Goal: Task Accomplishment & Management: Use online tool/utility

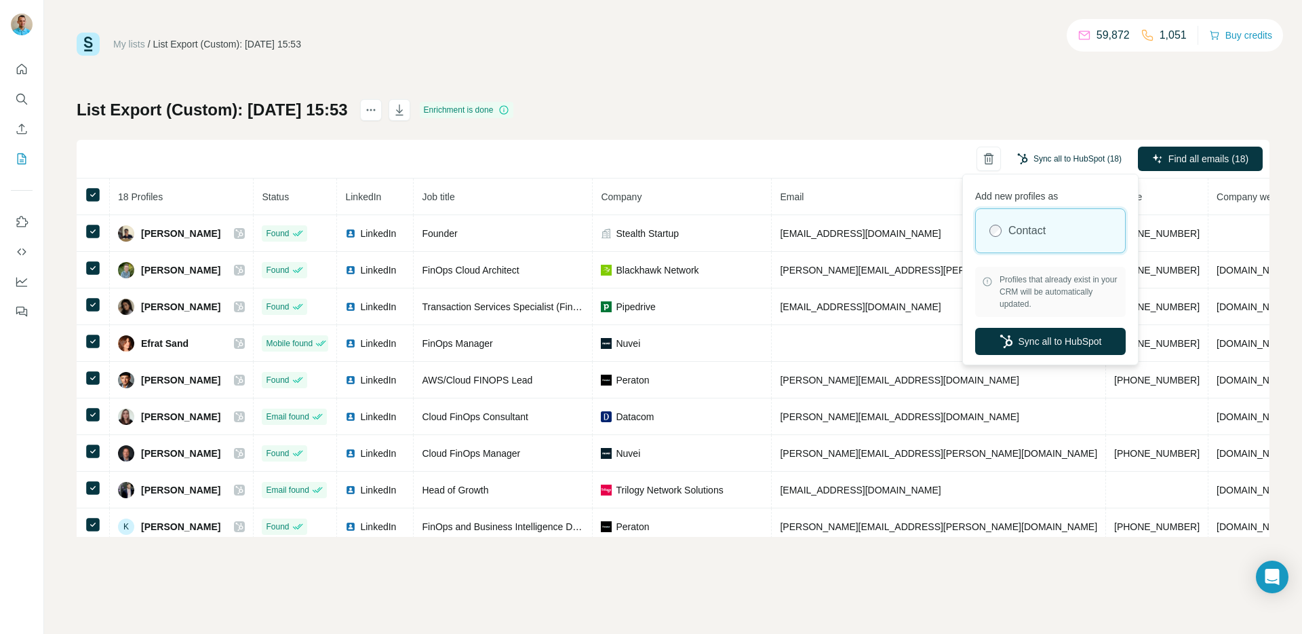
click at [1063, 156] on button "Sync all to HubSpot (18)" at bounding box center [1069, 159] width 123 height 20
click at [1045, 340] on button "Sync all to HubSpot" at bounding box center [1050, 341] width 151 height 27
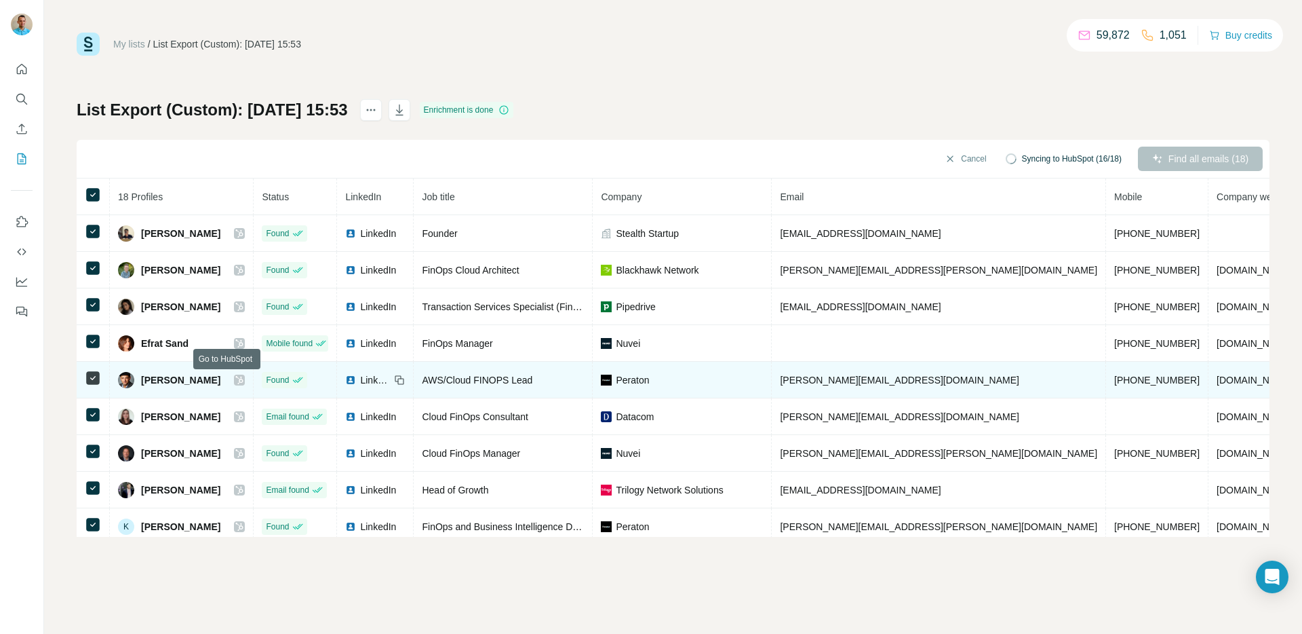
click at [235, 379] on icon at bounding box center [239, 379] width 8 height 11
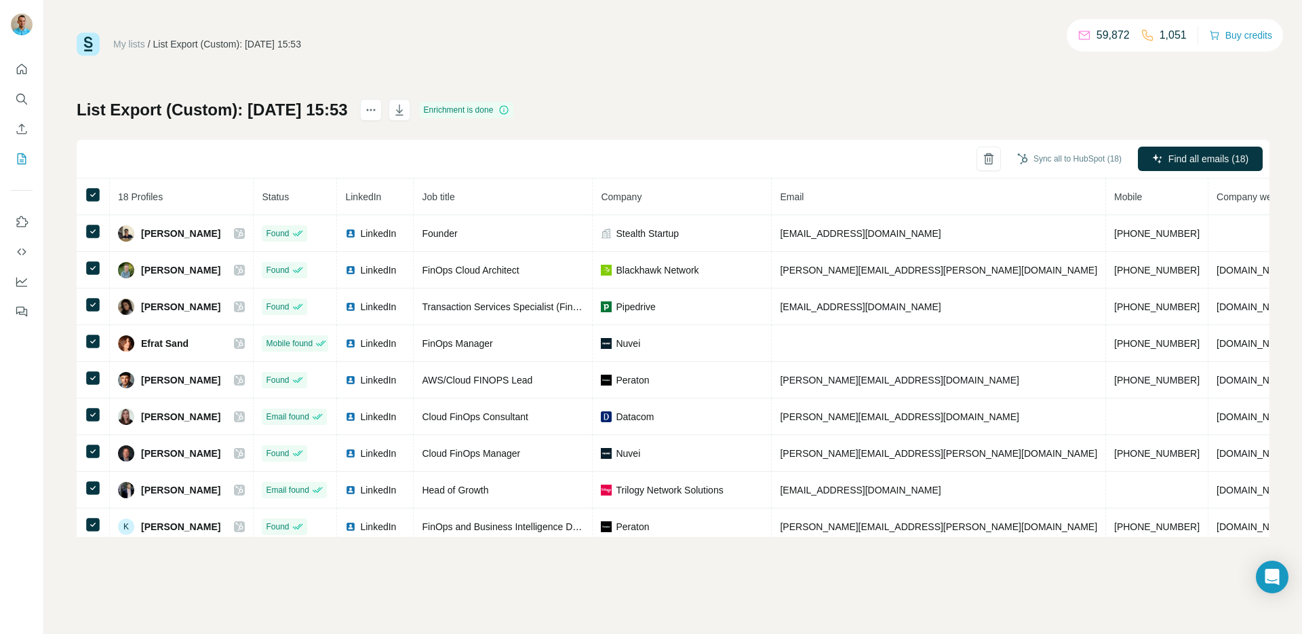
click at [675, 97] on div "My lists / List Export (Custom): 19/08/2025 15:53 59,872 1,051 Buy credits List…" at bounding box center [673, 285] width 1193 height 504
click at [378, 104] on icon "actions" at bounding box center [371, 110] width 14 height 14
click at [771, 123] on div "List Export (Custom): 19/08/2025 15:53 Enrichment is done Sync all to HubSpot (…" at bounding box center [673, 318] width 1193 height 438
click at [1234, 224] on div at bounding box center [1231, 228] width 11 height 11
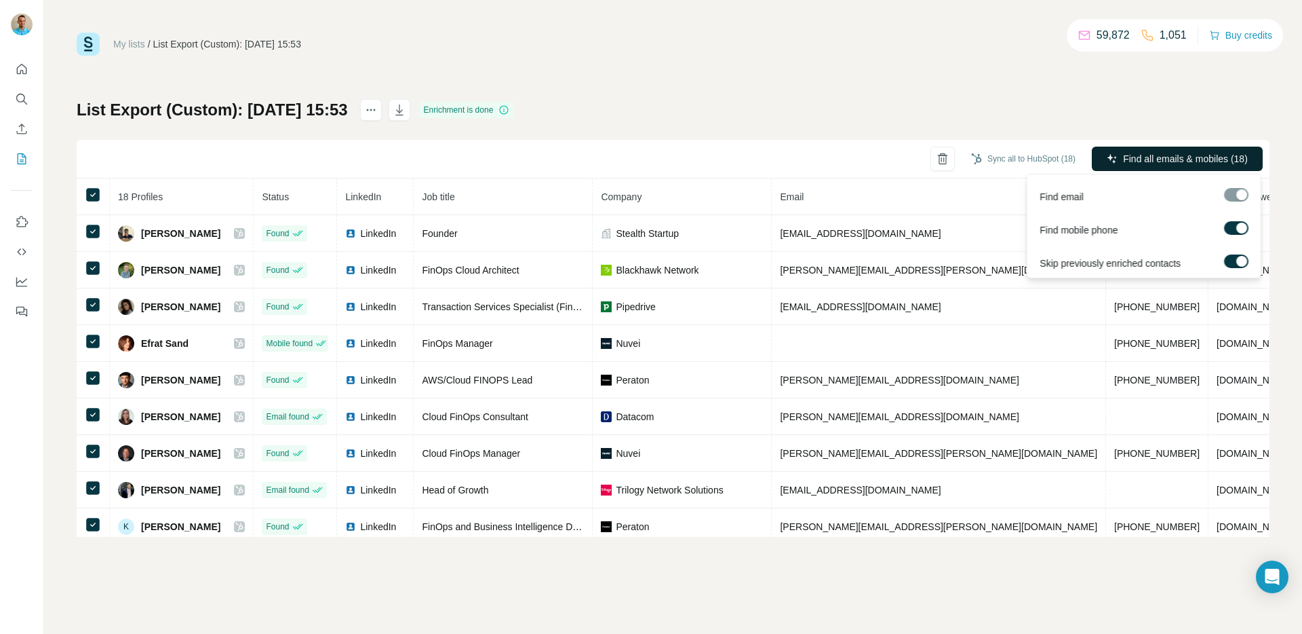
click at [1174, 161] on span "Find all emails & mobiles (18)" at bounding box center [1185, 159] width 125 height 14
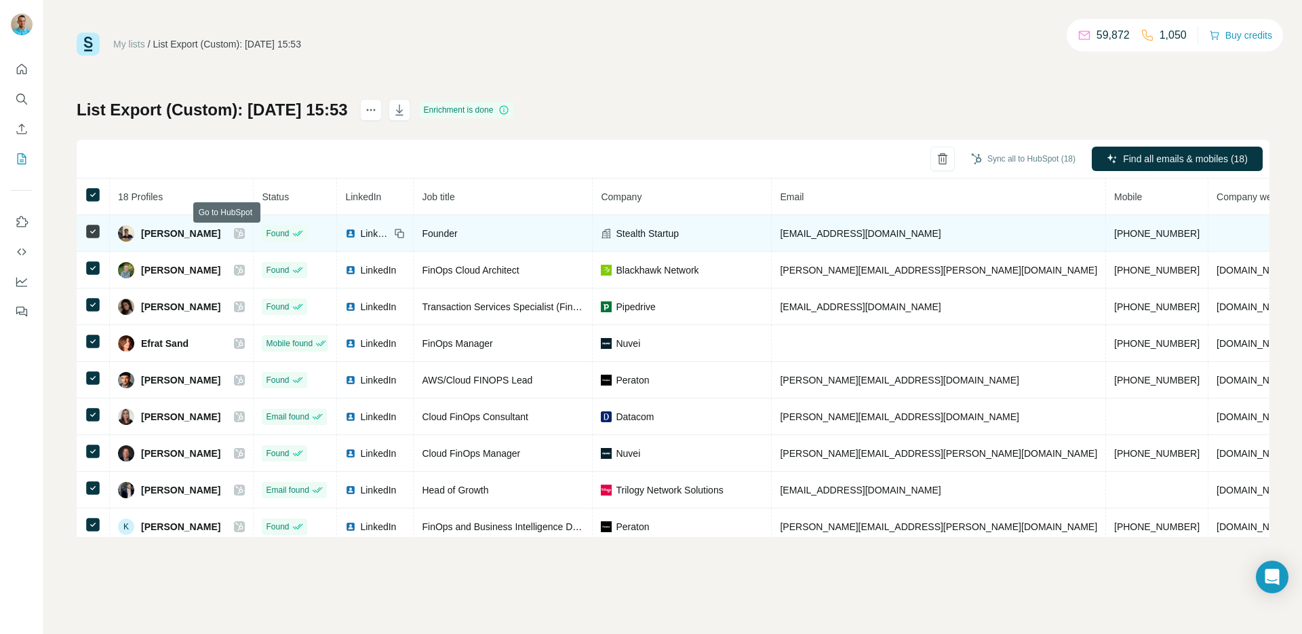
click at [235, 231] on icon at bounding box center [239, 233] width 8 height 11
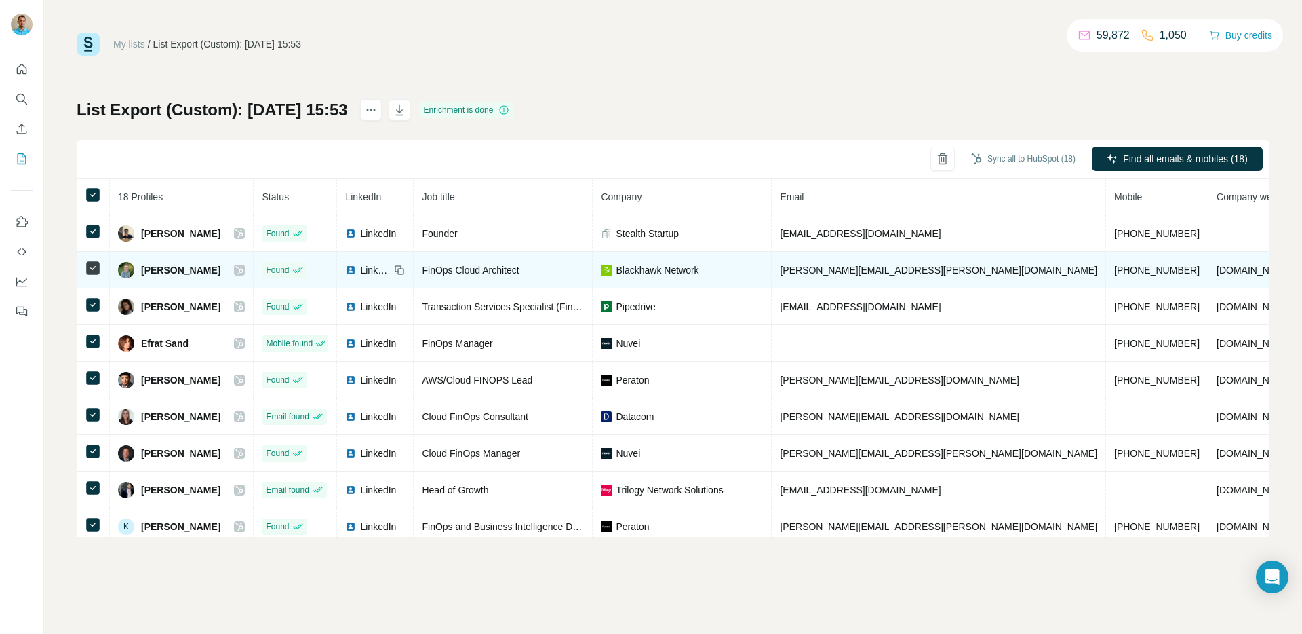
click at [235, 271] on icon at bounding box center [239, 270] width 8 height 11
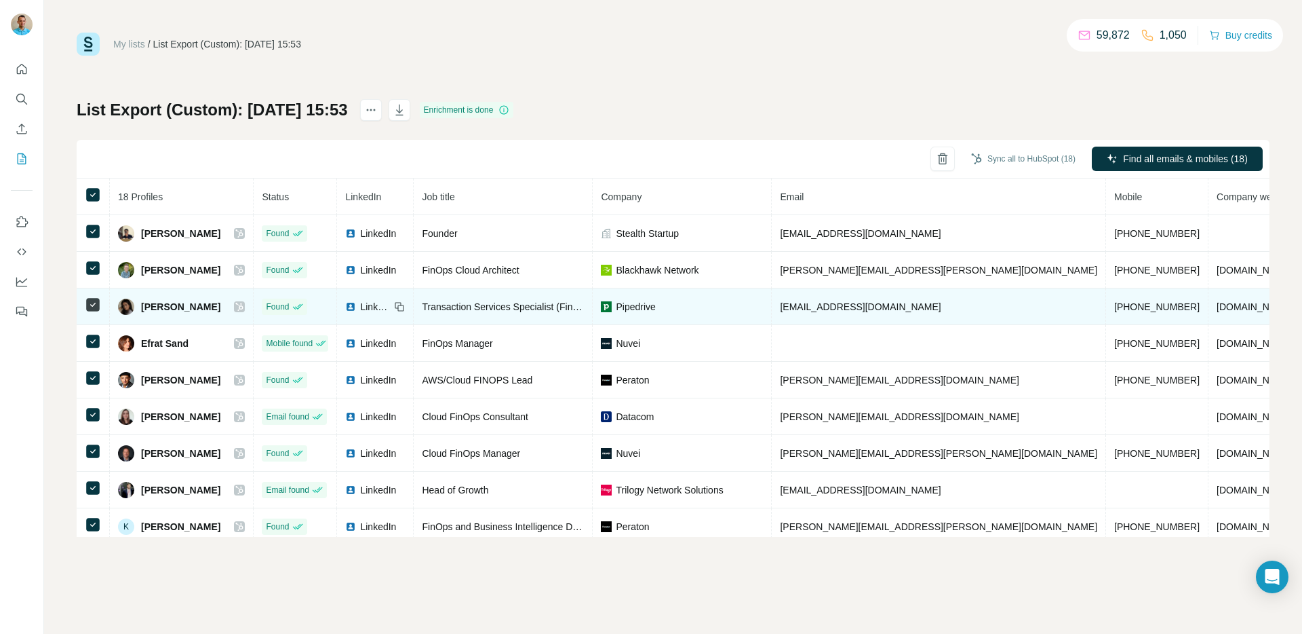
click at [235, 301] on icon at bounding box center [239, 306] width 8 height 11
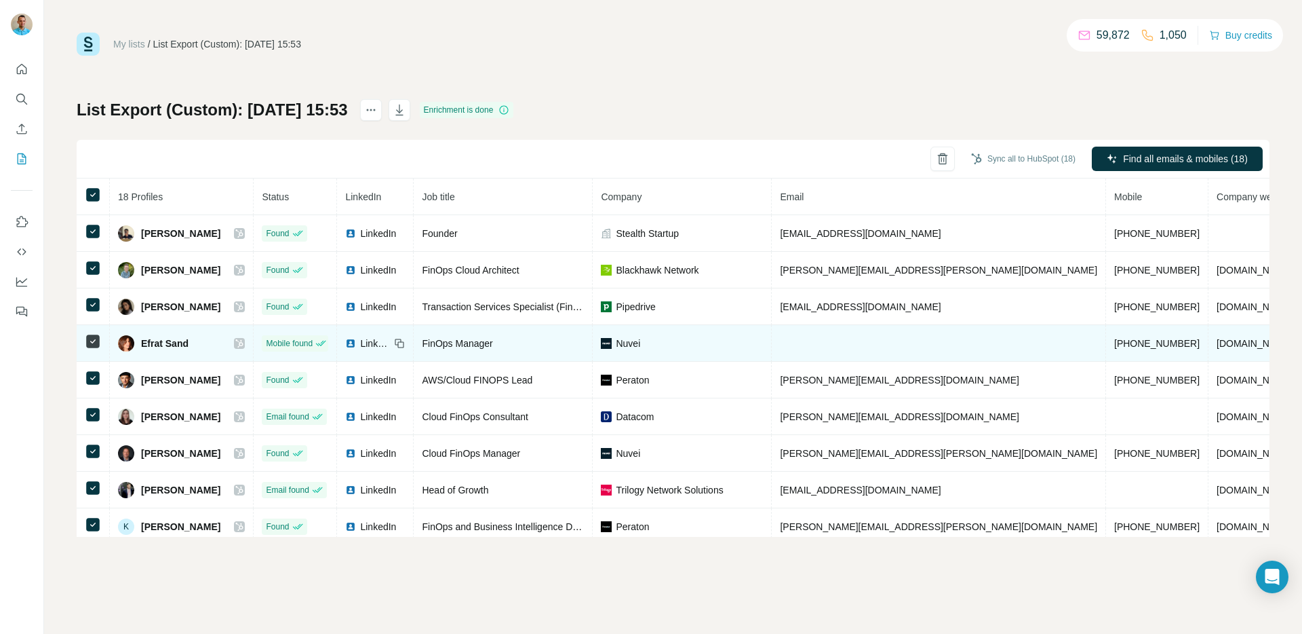
click at [235, 341] on icon at bounding box center [239, 343] width 8 height 11
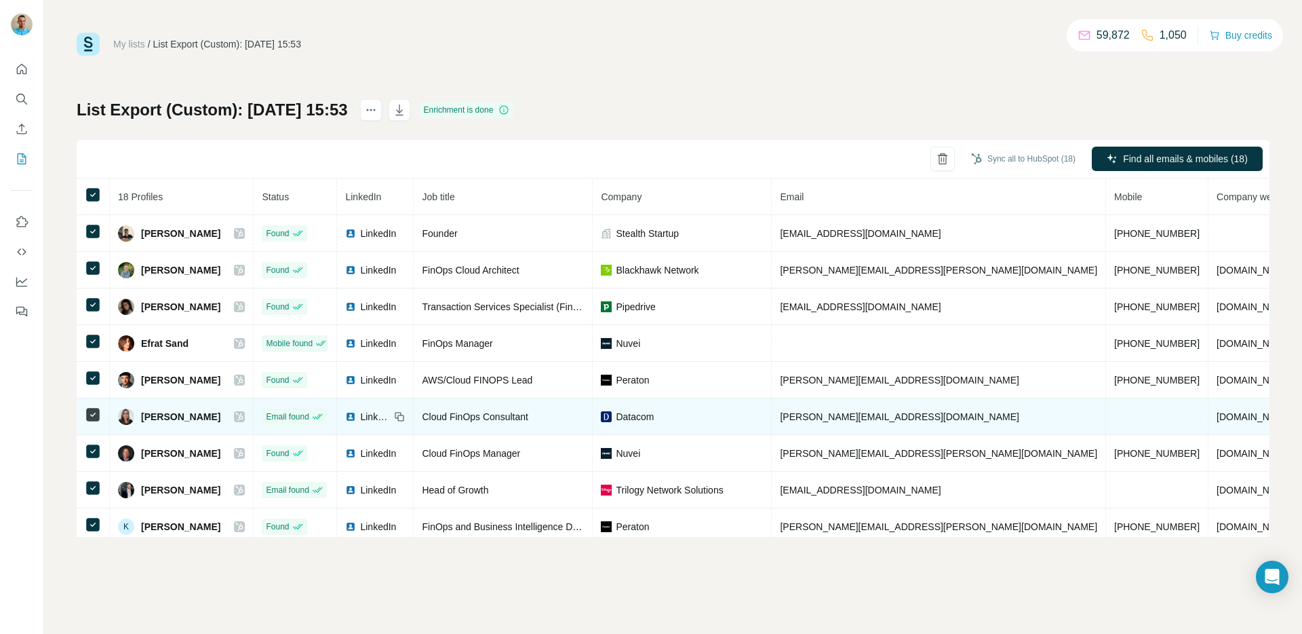
click at [236, 415] on icon at bounding box center [239, 416] width 7 height 8
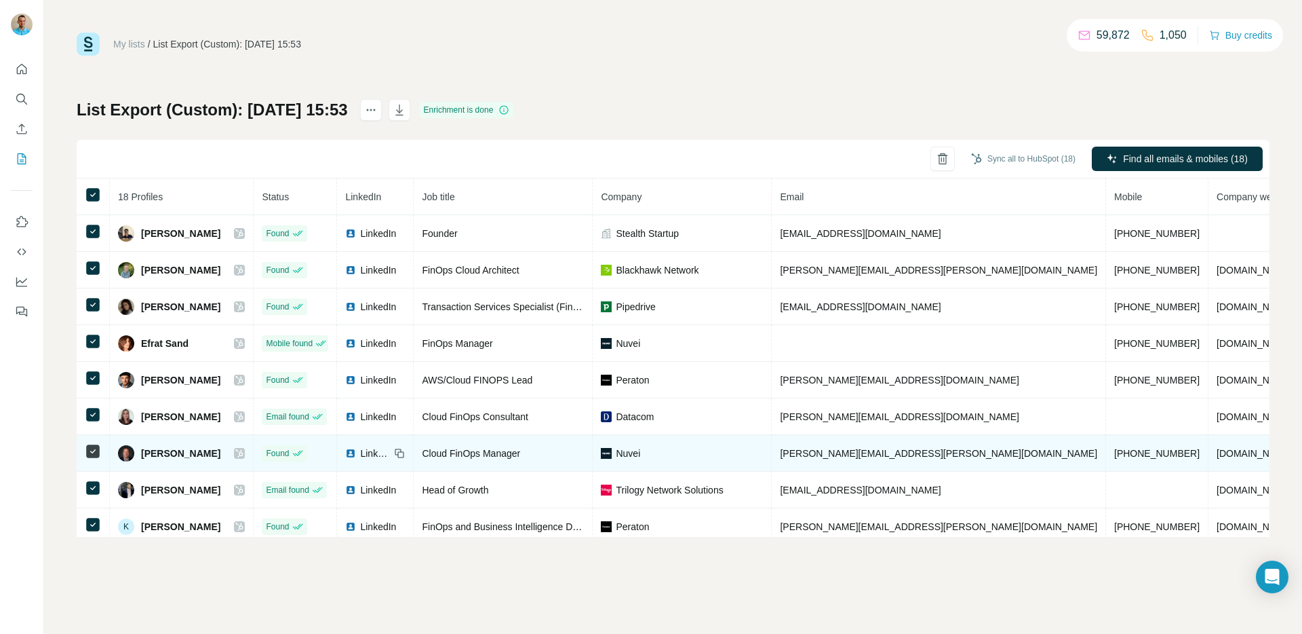
click at [231, 460] on div "Joshua W." at bounding box center [181, 453] width 127 height 16
click at [235, 451] on icon at bounding box center [239, 453] width 8 height 11
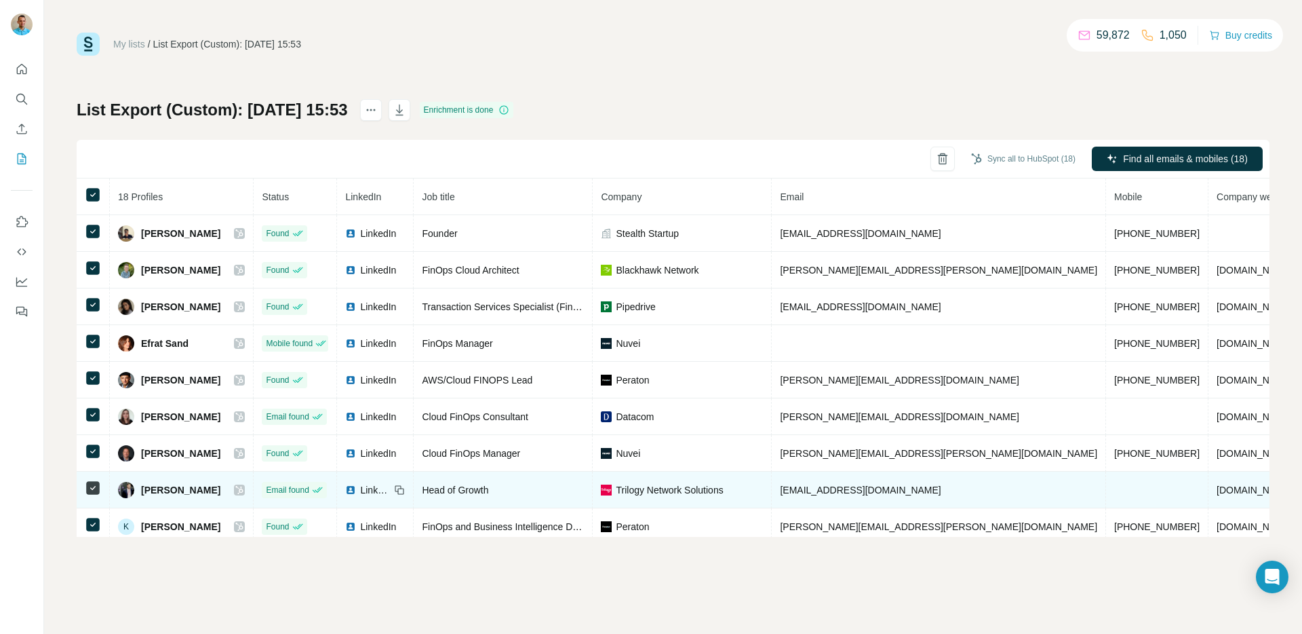
click at [235, 488] on icon at bounding box center [239, 489] width 8 height 11
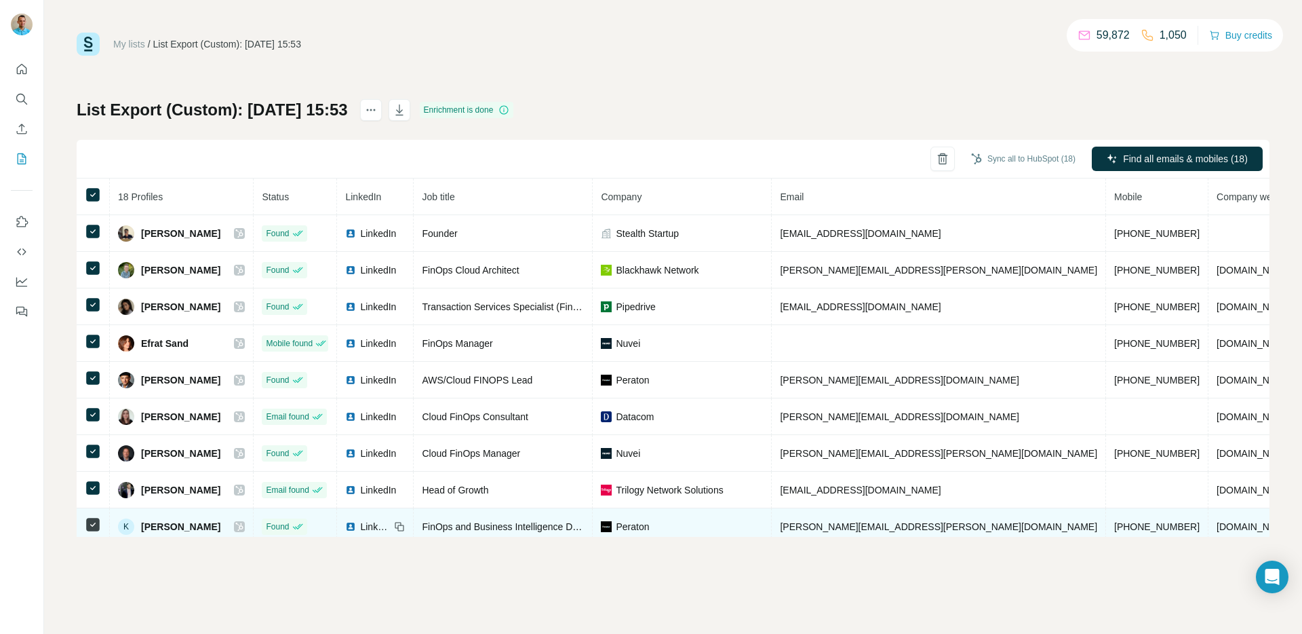
click at [236, 522] on icon at bounding box center [239, 526] width 7 height 8
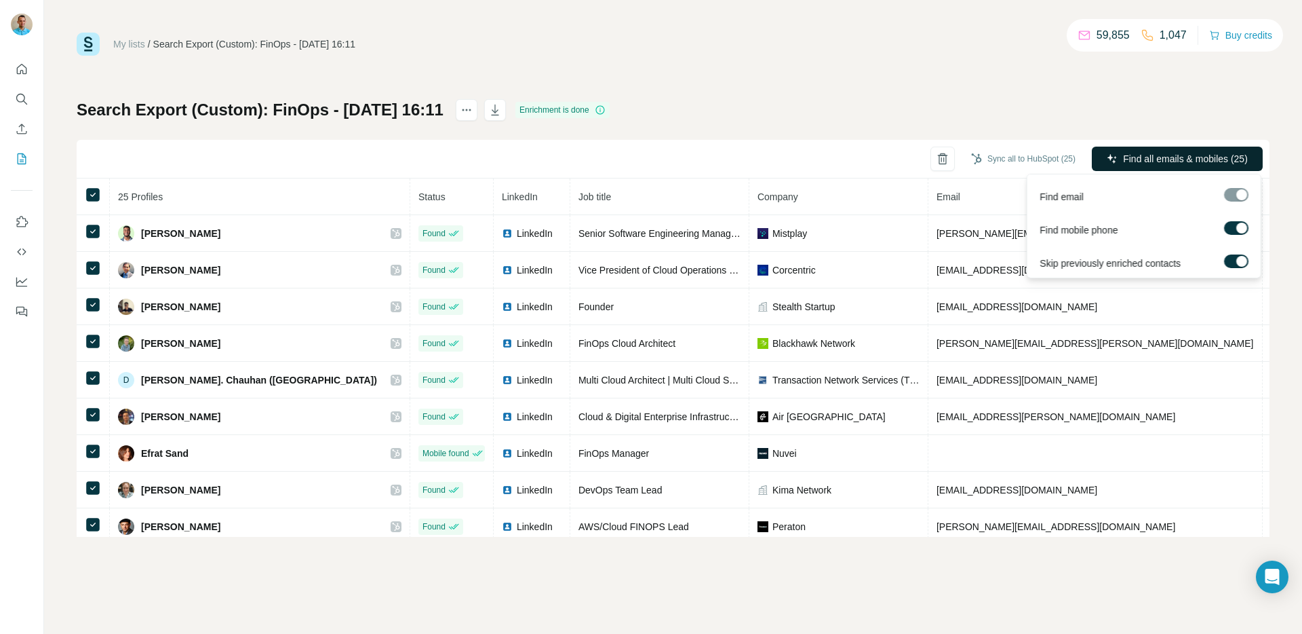
click at [1178, 155] on span "Find all emails & mobiles (25)" at bounding box center [1185, 159] width 125 height 14
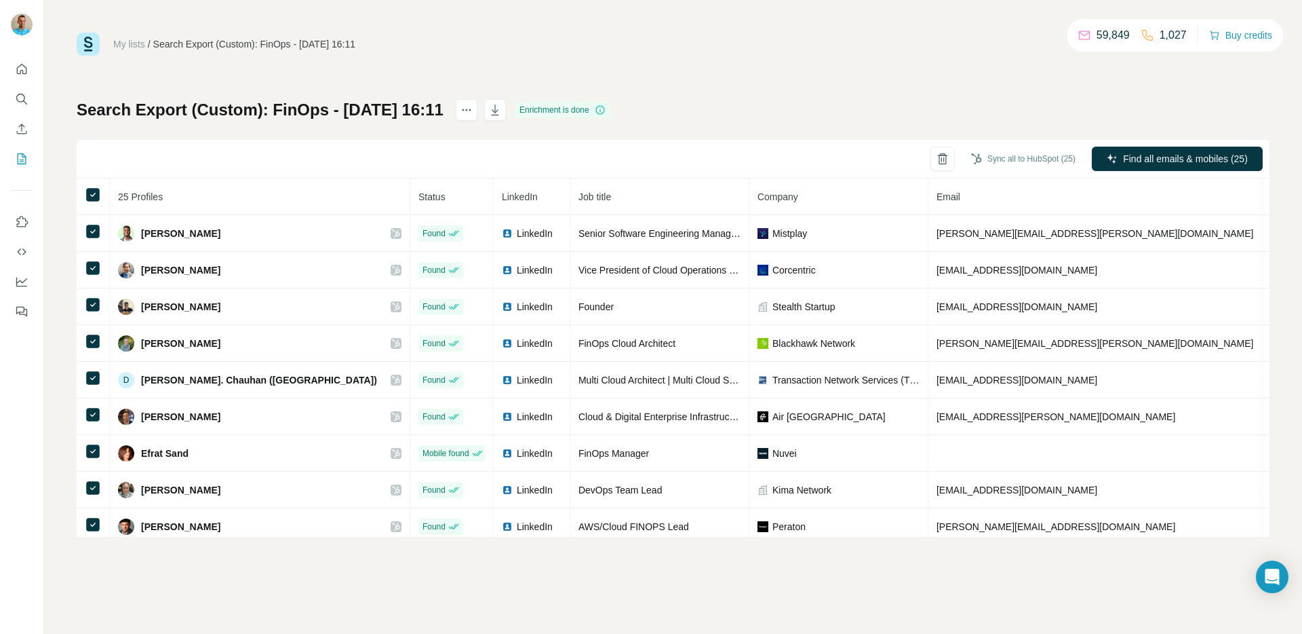
click at [854, 50] on div "My lists / Search Export (Custom): FinOps - 19/08/2025 16:11 59,849 1,027 Buy c…" at bounding box center [673, 44] width 1193 height 23
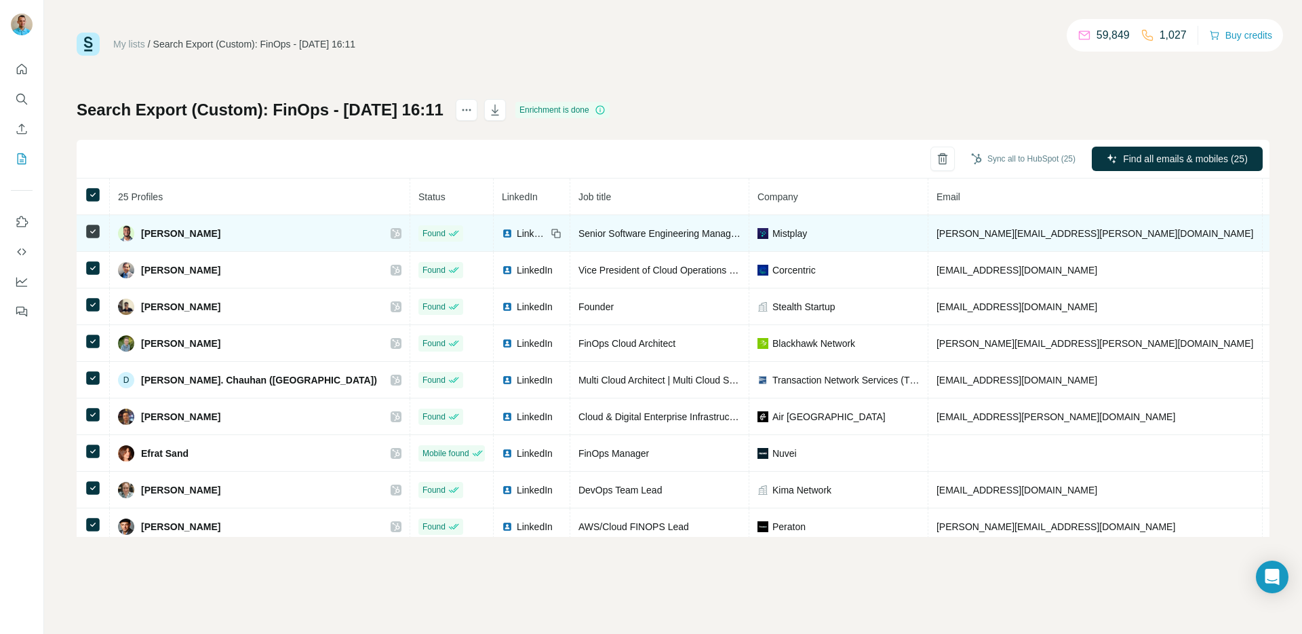
click at [296, 227] on div "[PERSON_NAME]" at bounding box center [260, 233] width 284 height 16
click at [392, 231] on icon at bounding box center [396, 233] width 8 height 11
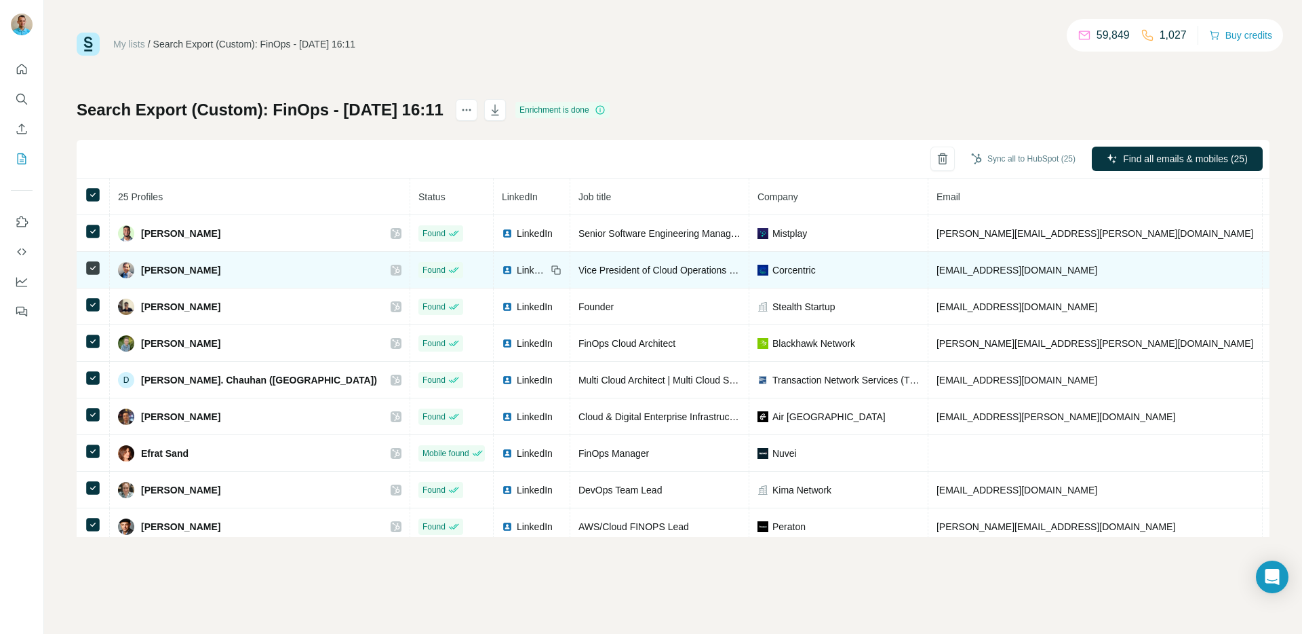
click at [392, 269] on icon at bounding box center [395, 270] width 7 height 8
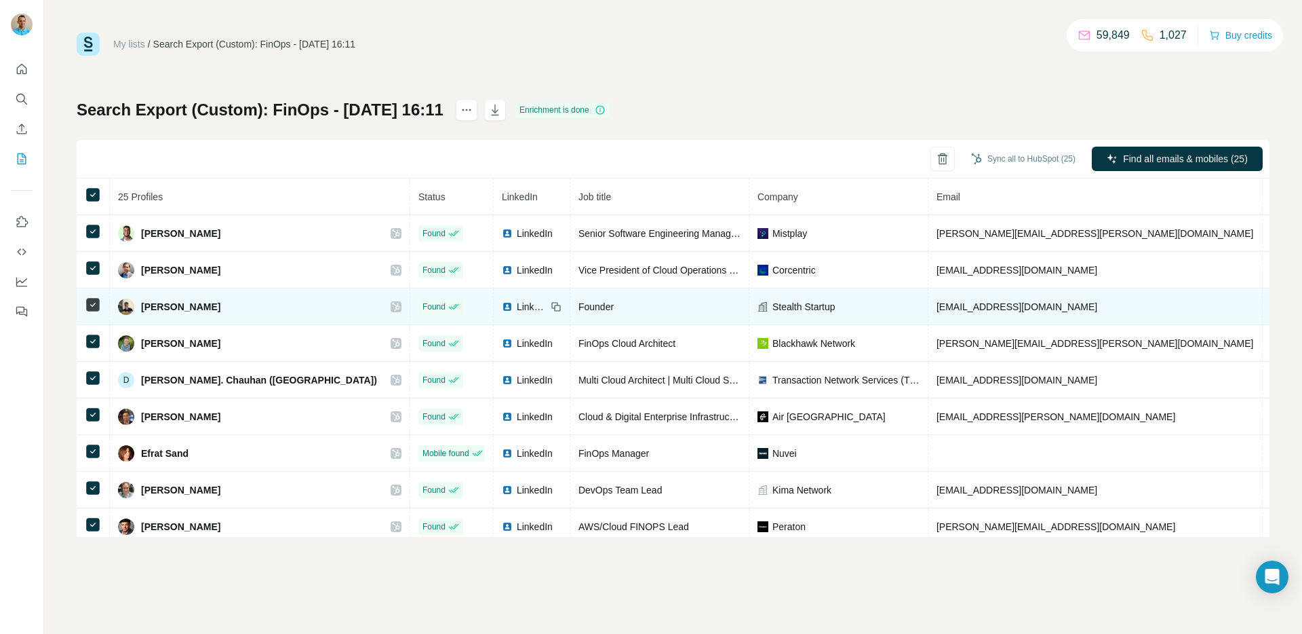
click at [392, 310] on icon at bounding box center [396, 306] width 8 height 11
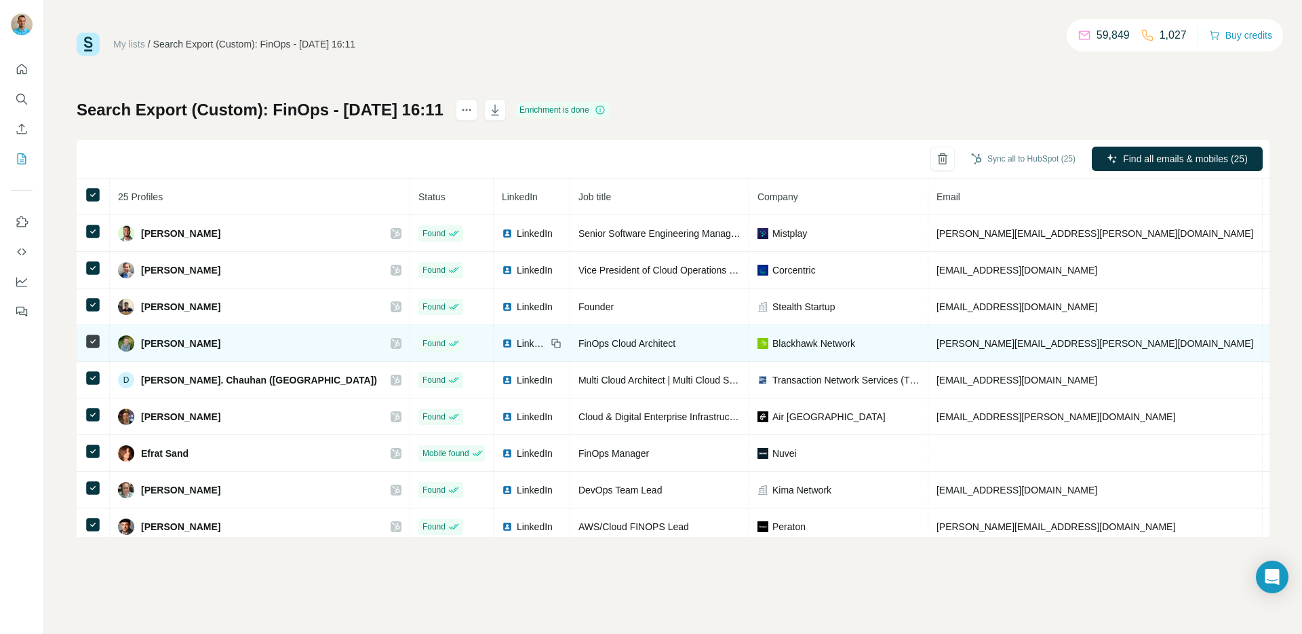
click at [305, 341] on td "[PERSON_NAME]" at bounding box center [260, 343] width 301 height 37
click at [392, 341] on icon at bounding box center [396, 343] width 8 height 11
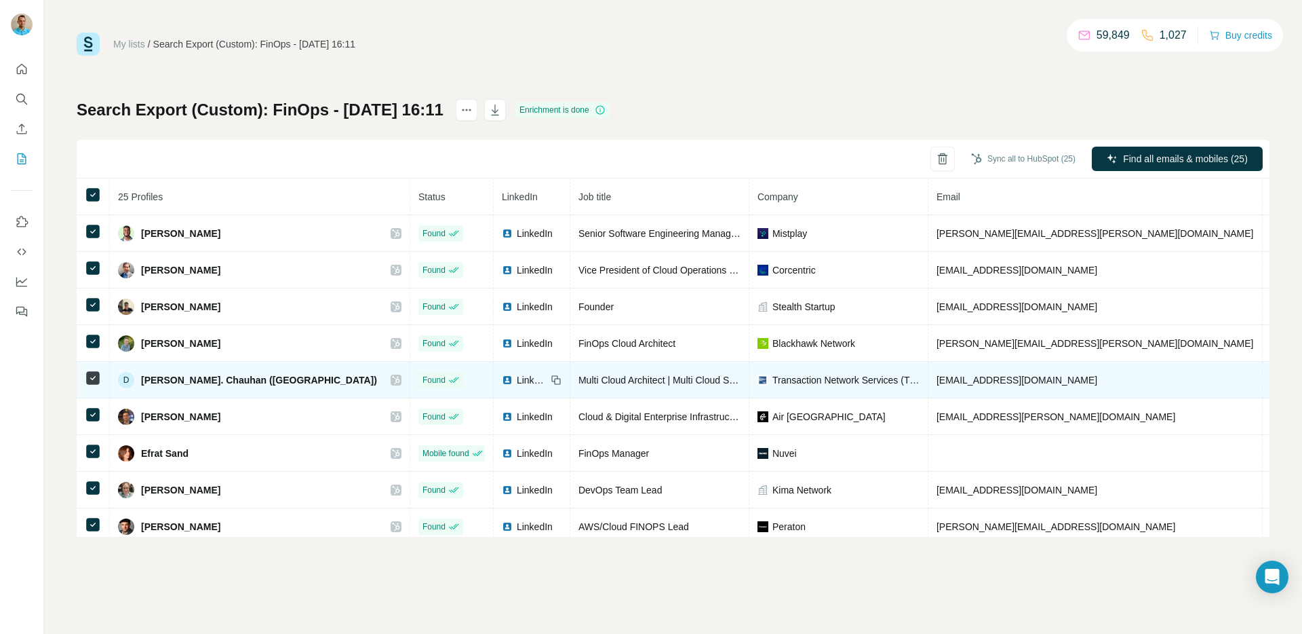
click at [392, 377] on icon at bounding box center [395, 380] width 7 height 8
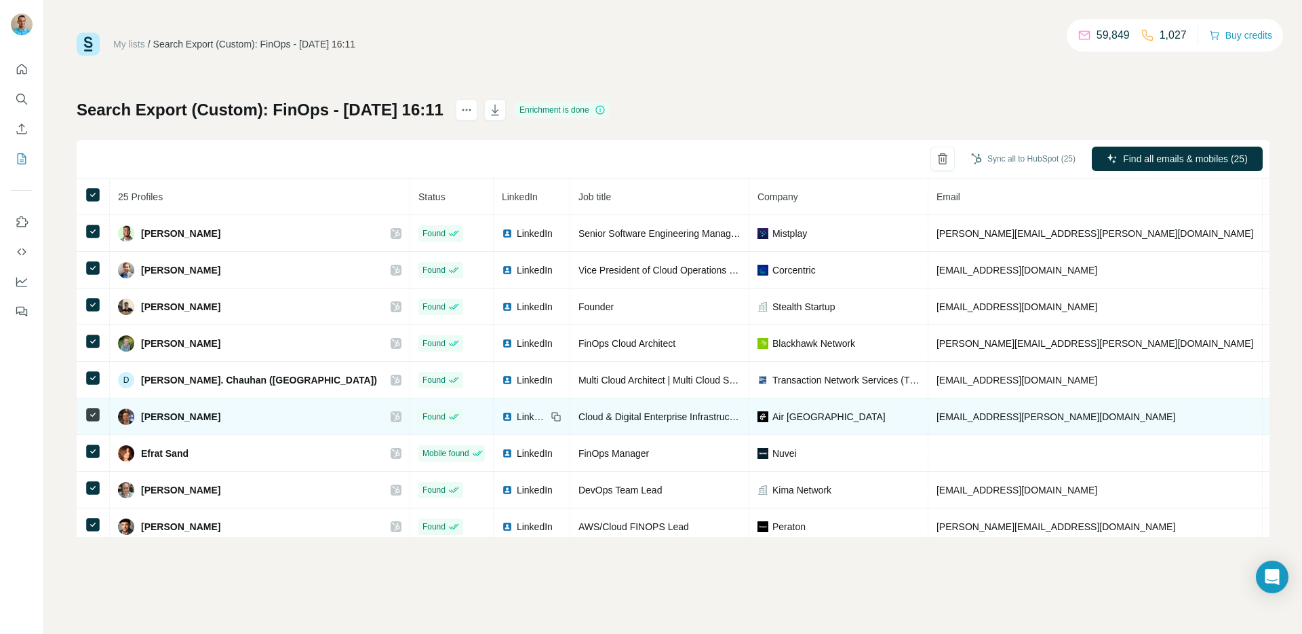
click at [392, 417] on icon at bounding box center [396, 416] width 8 height 11
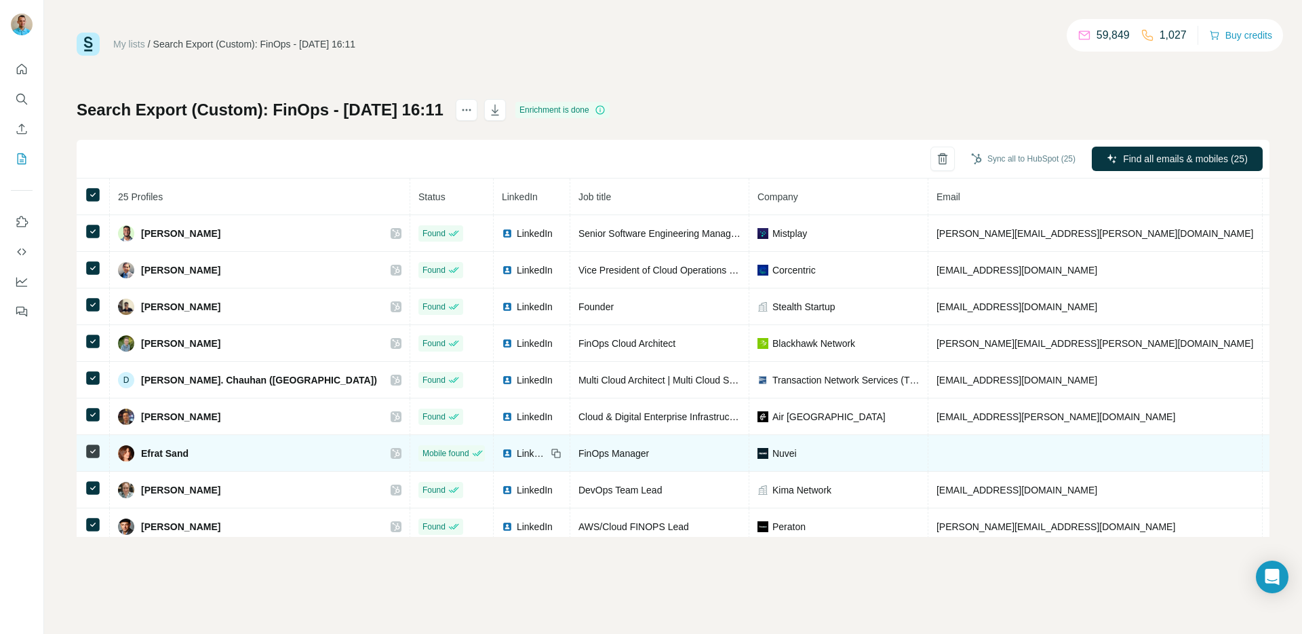
click at [392, 451] on icon at bounding box center [396, 453] width 8 height 11
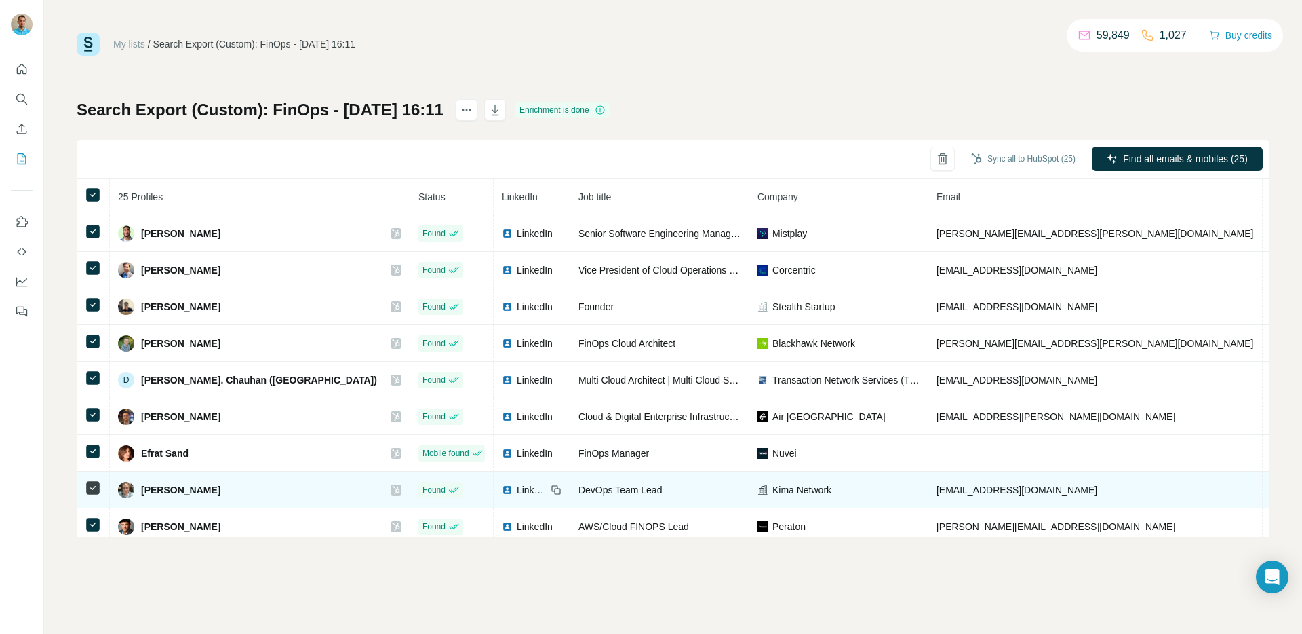
click at [392, 485] on icon at bounding box center [396, 489] width 8 height 11
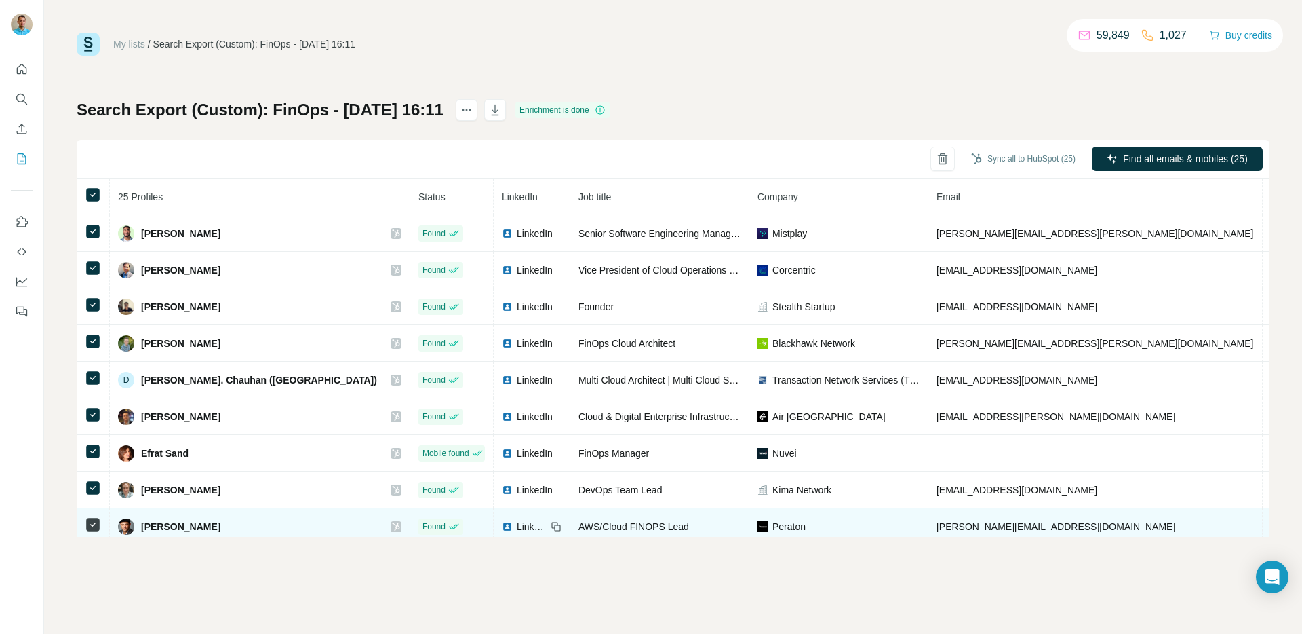
click at [392, 524] on icon at bounding box center [395, 526] width 7 height 8
